Goal: Information Seeking & Learning: Find specific fact

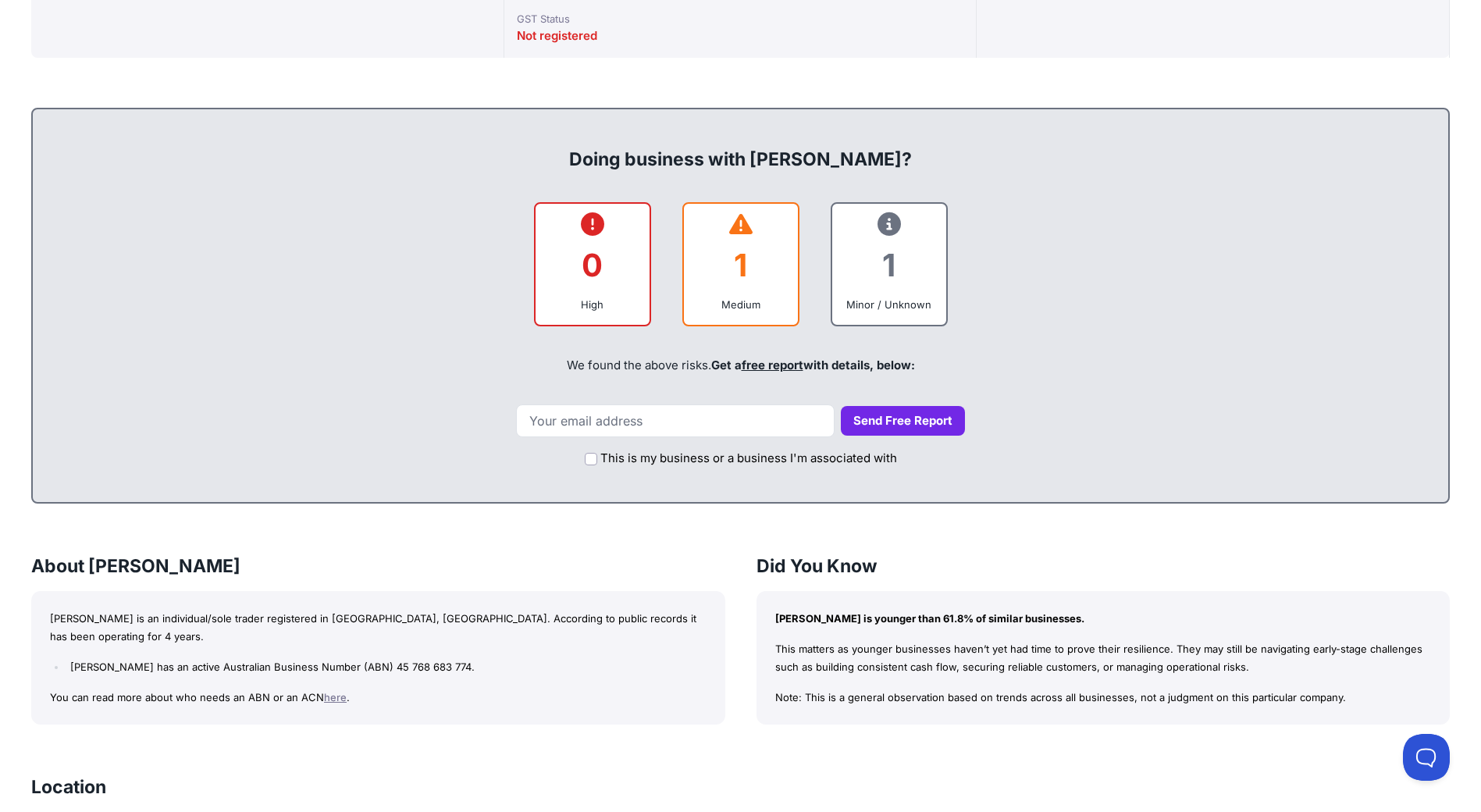
scroll to position [702, 0]
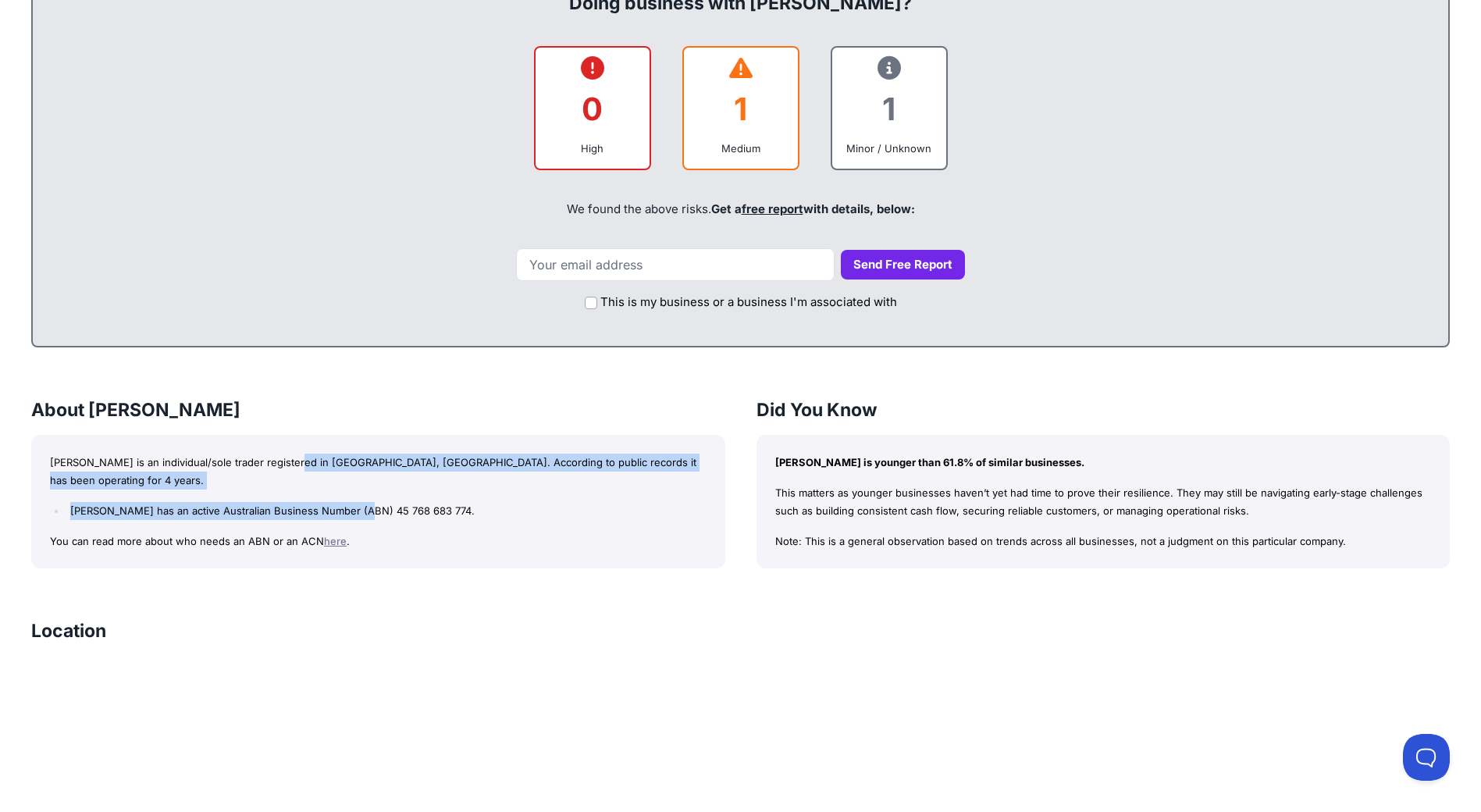
drag, startPoint x: 305, startPoint y: 467, endPoint x: 367, endPoint y: 505, distance: 72.7
click at [367, 505] on div "[PERSON_NAME] is an individual/sole trader registered in [GEOGRAPHIC_DATA], [GE…" at bounding box center [379, 501] width 694 height 134
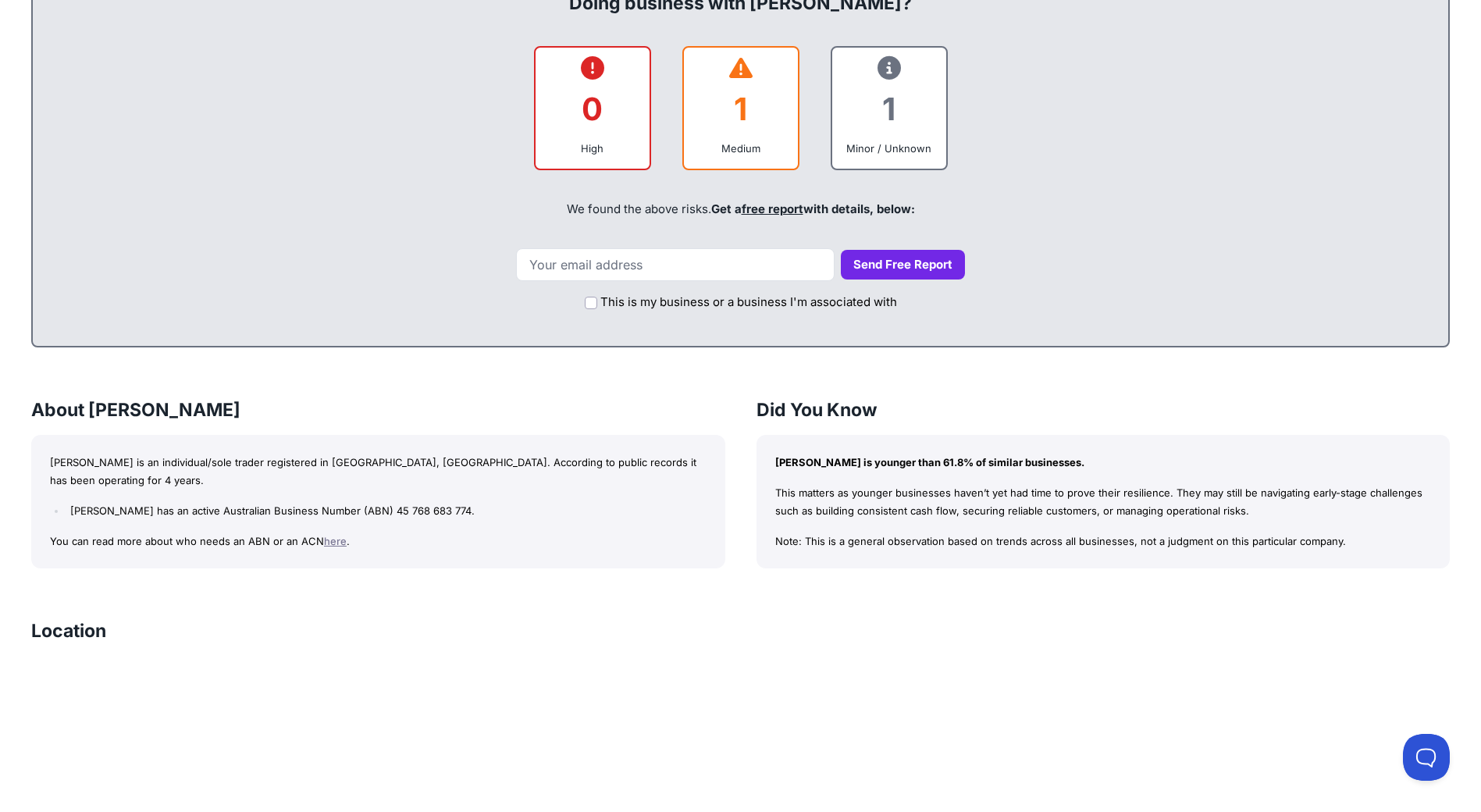
click at [407, 508] on li "[PERSON_NAME] has an active Australian Business Number (ABN) 45 768 683 774." at bounding box center [385, 511] width 639 height 18
drag, startPoint x: 930, startPoint y: 464, endPoint x: 979, endPoint y: 489, distance: 55.0
click at [979, 489] on div "[PERSON_NAME] is younger than 61.8% of similar businesses. This matters as youn…" at bounding box center [1103, 501] width 694 height 134
click at [961, 531] on div "[PERSON_NAME] is younger than 61.8% of similar businesses. This matters as youn…" at bounding box center [1103, 501] width 694 height 134
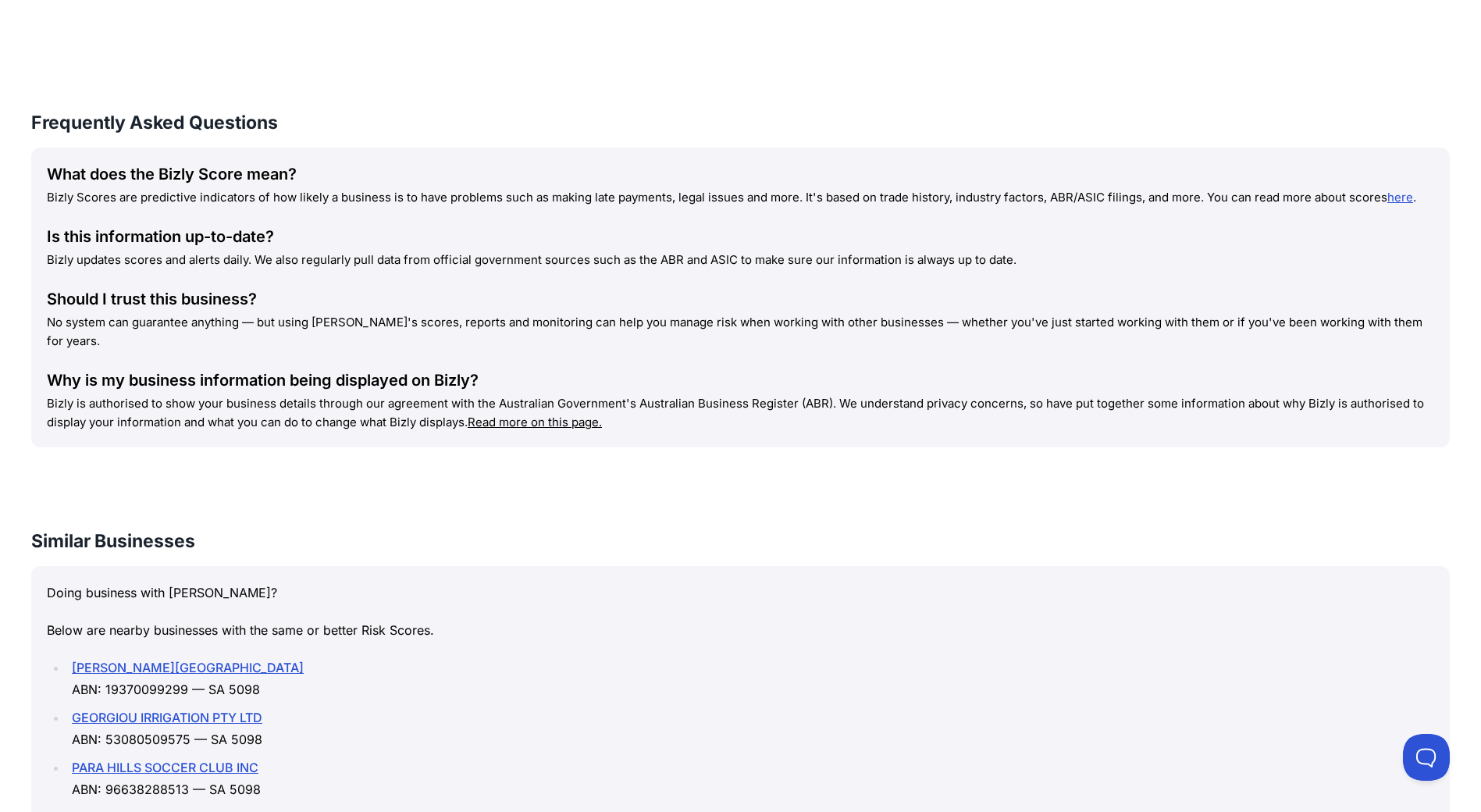
scroll to position [1717, 0]
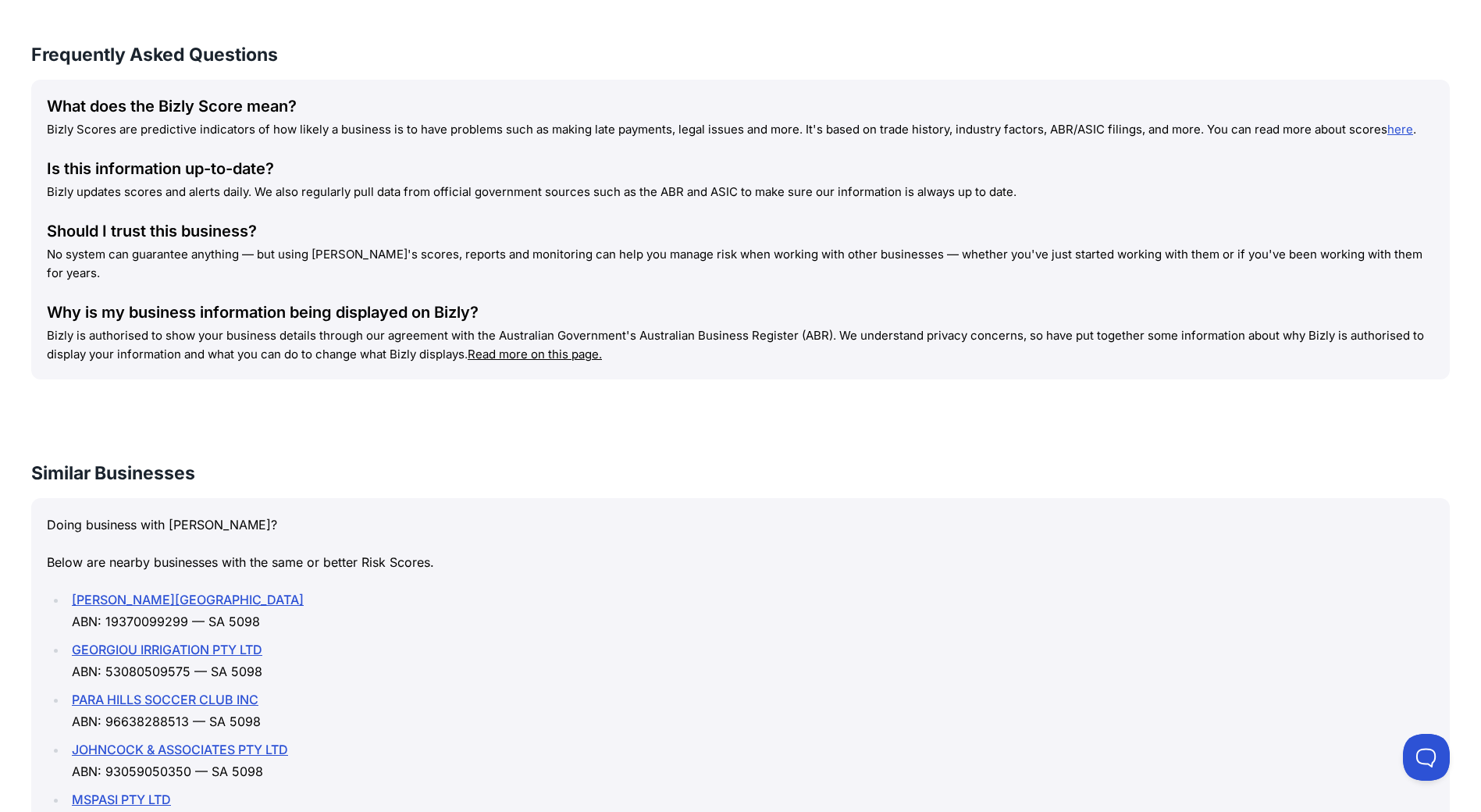
click at [152, 592] on link "[PERSON_NAME][GEOGRAPHIC_DATA]" at bounding box center [187, 599] width 232 height 16
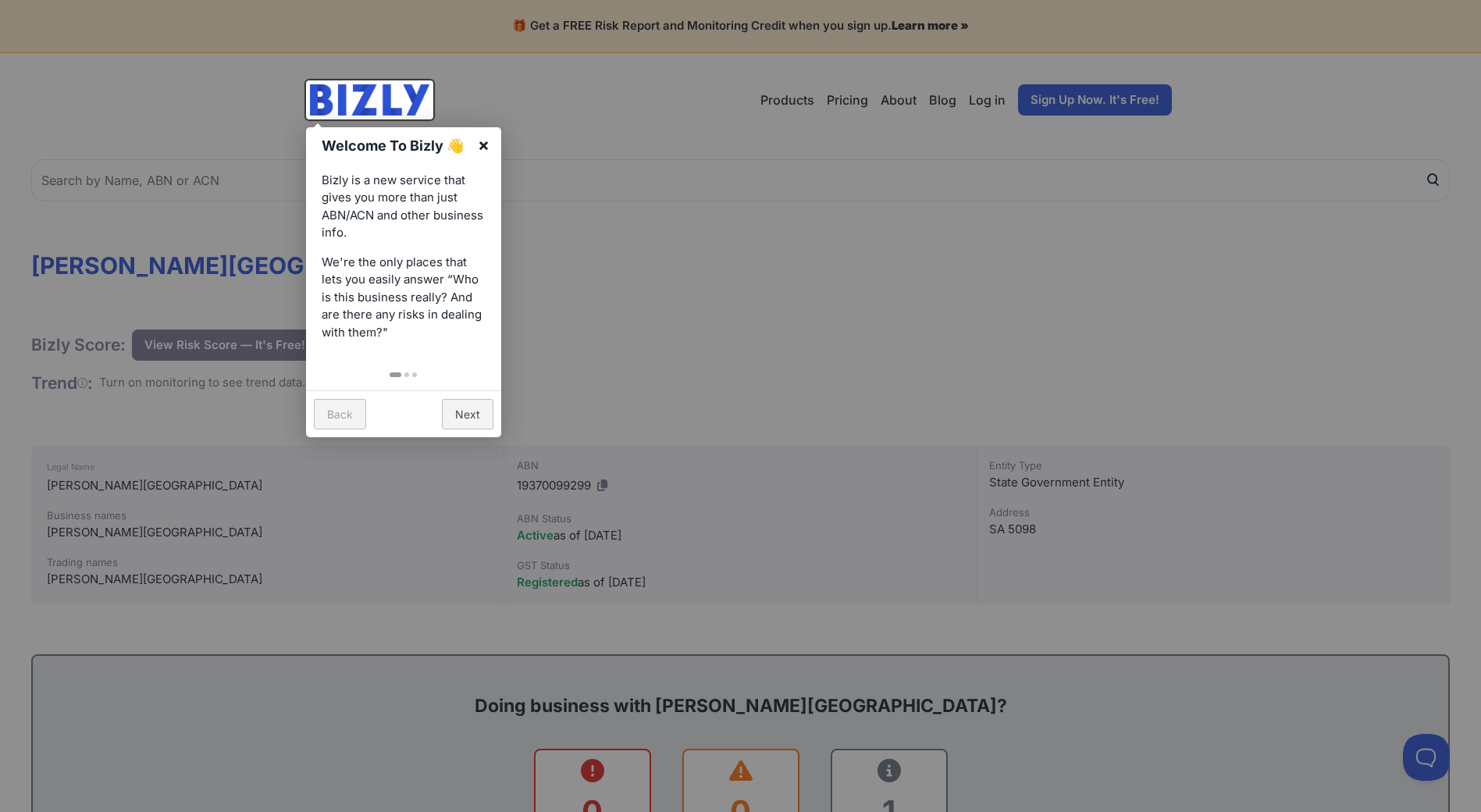
click at [488, 143] on link "×" at bounding box center [484, 145] width 35 height 35
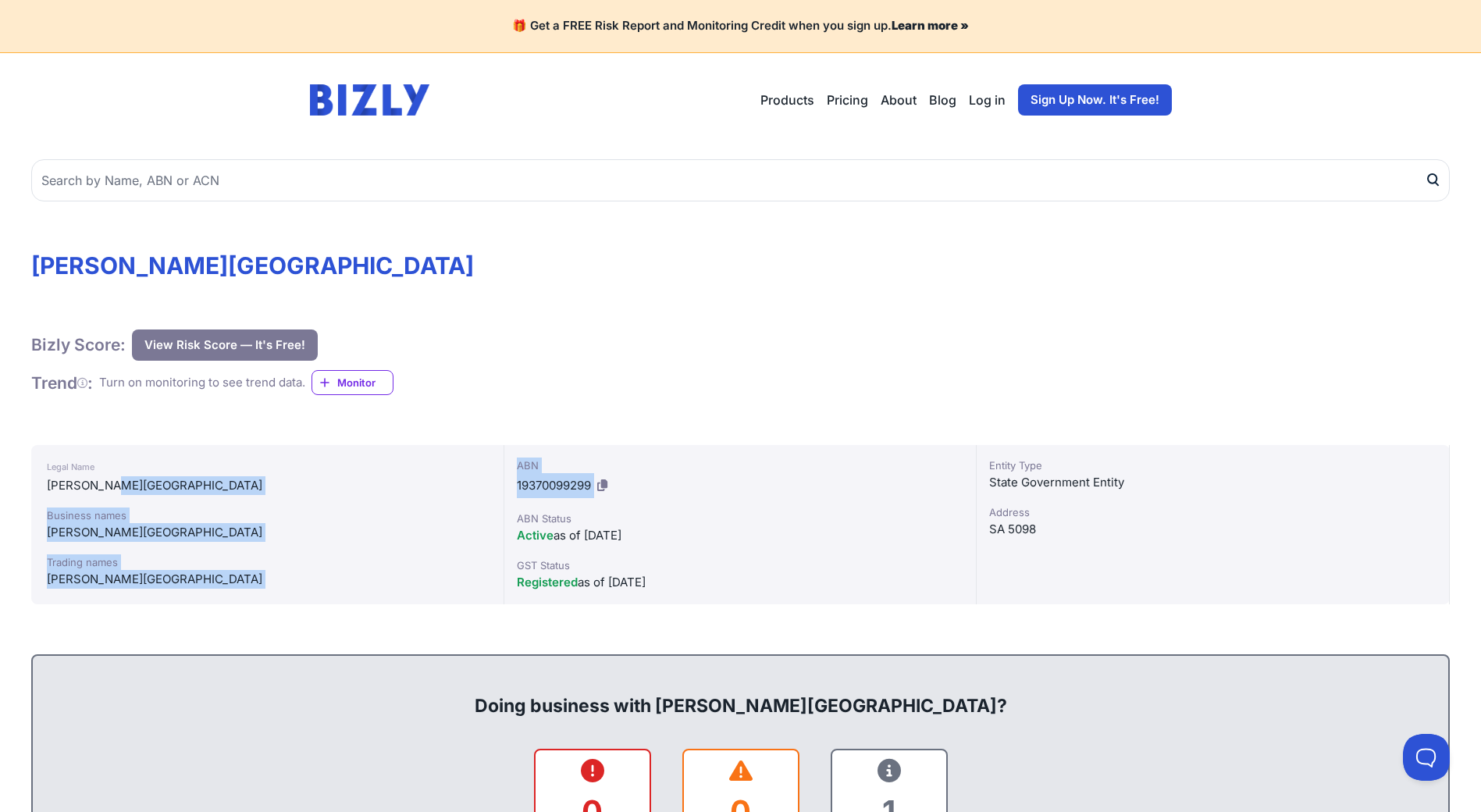
drag, startPoint x: 123, startPoint y: 485, endPoint x: 821, endPoint y: 511, distance: 698.5
click at [611, 477] on div "Legal Name INGLE FARM PRIMARY SCHOOL Business names INGLE FARM PRIMARY SCHOOL T…" at bounding box center [740, 524] width 1419 height 159
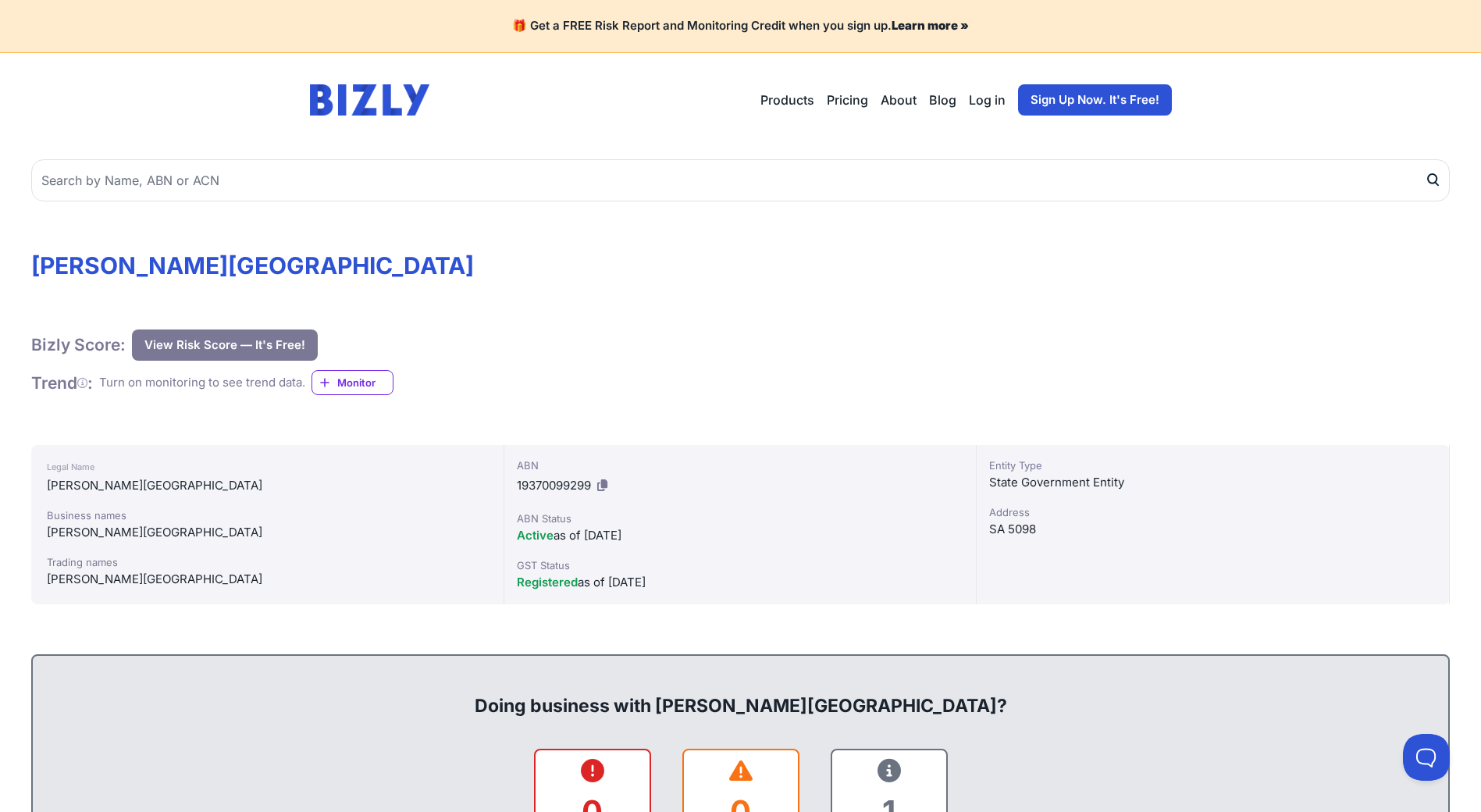
click at [852, 542] on div "Active as of 01/11/1999" at bounding box center [740, 536] width 447 height 19
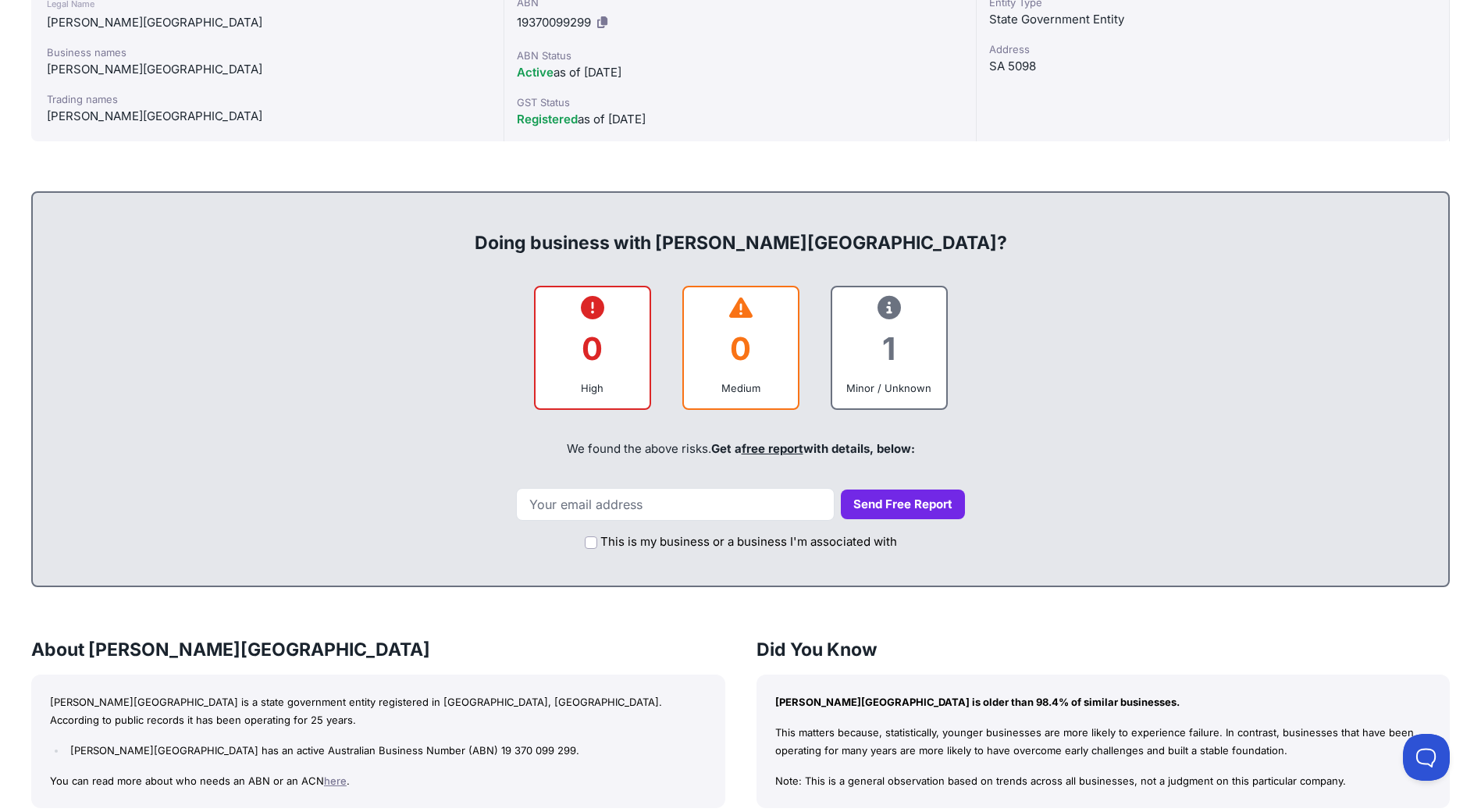
scroll to position [391, 0]
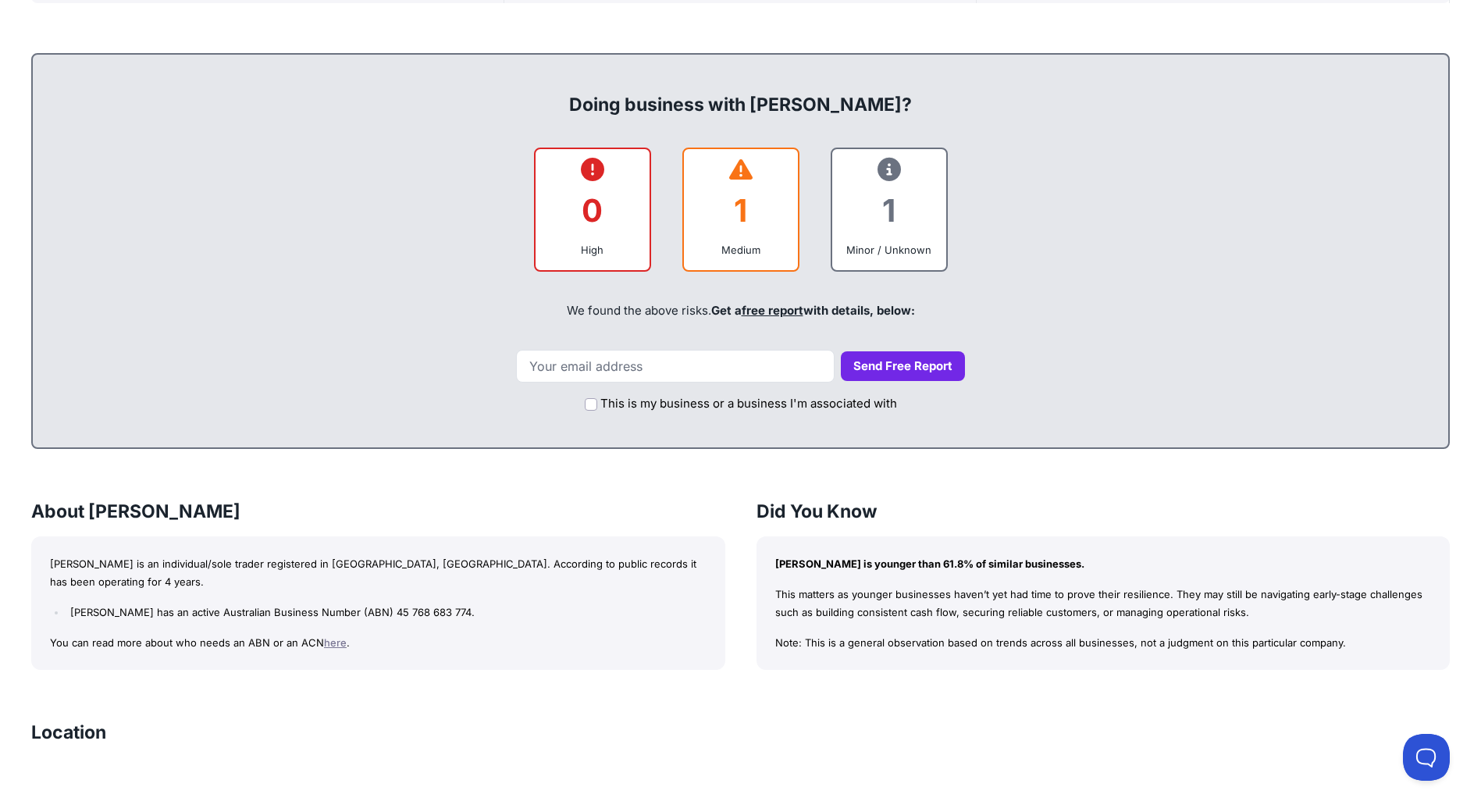
scroll to position [624, 0]
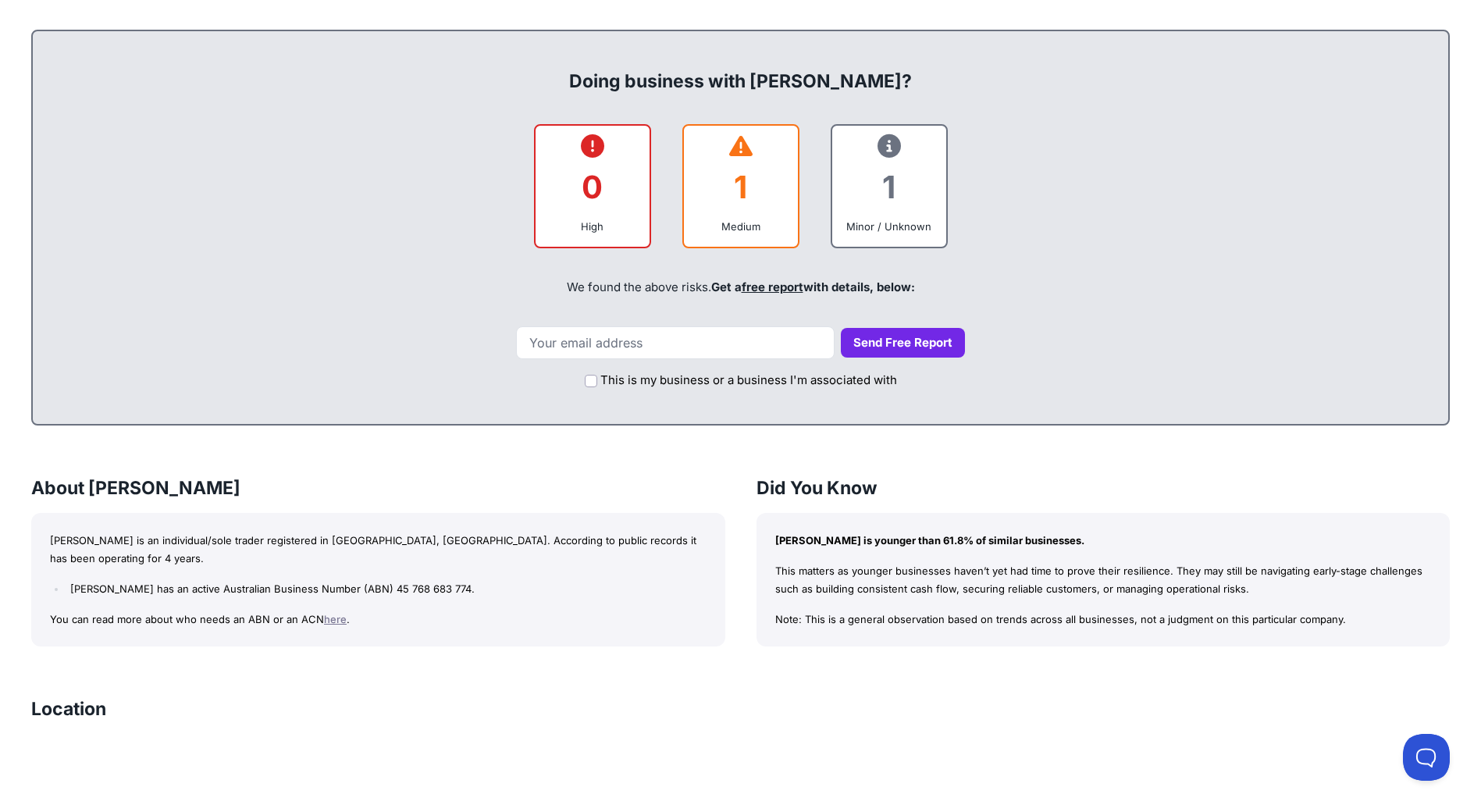
click at [95, 543] on p "[PERSON_NAME] is an individual/sole trader registered in [GEOGRAPHIC_DATA], [GE…" at bounding box center [379, 549] width 657 height 36
drag, startPoint x: 85, startPoint y: 588, endPoint x: 193, endPoint y: 585, distance: 108.0
click at [193, 585] on li "[PERSON_NAME] has an active Australian Business Number (ABN) 45 768 683 774." at bounding box center [385, 589] width 639 height 18
copy li "[PERSON_NAME]"
